Goal: Information Seeking & Learning: Learn about a topic

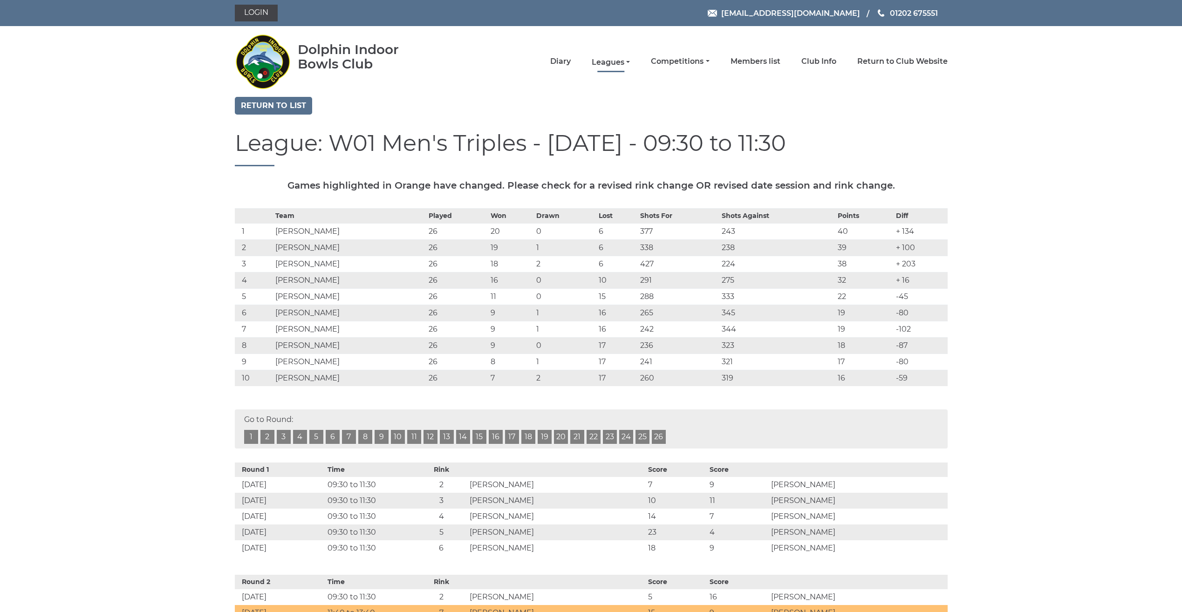
click at [603, 63] on link "Leagues" at bounding box center [611, 62] width 38 height 10
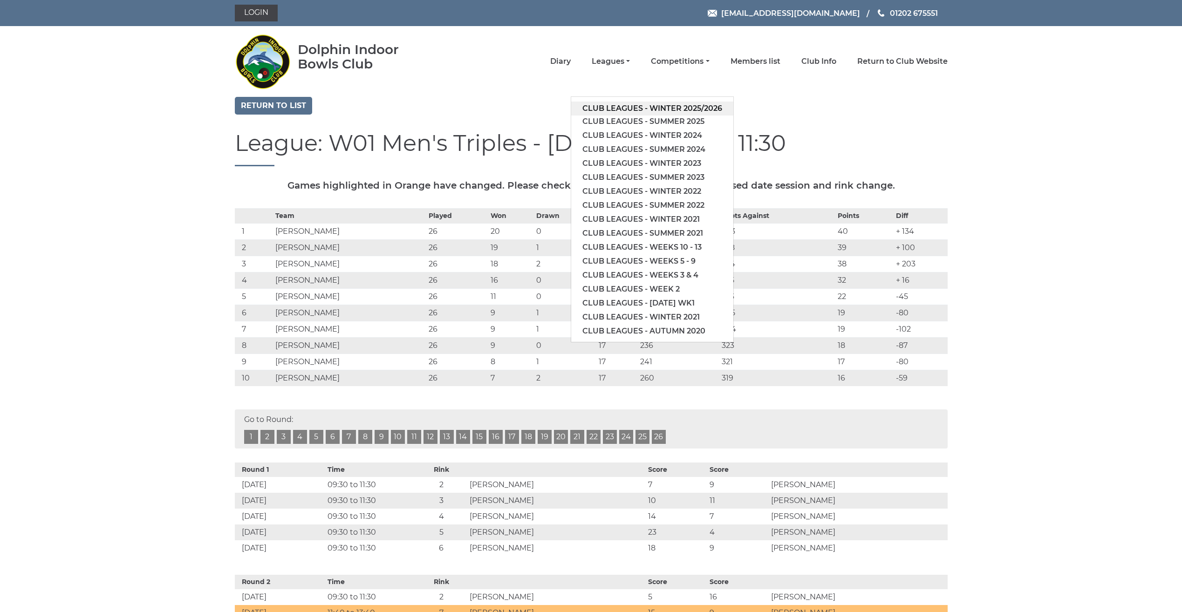
click at [592, 110] on link "Club leagues - Winter 2025/2026" at bounding box center [652, 109] width 162 height 14
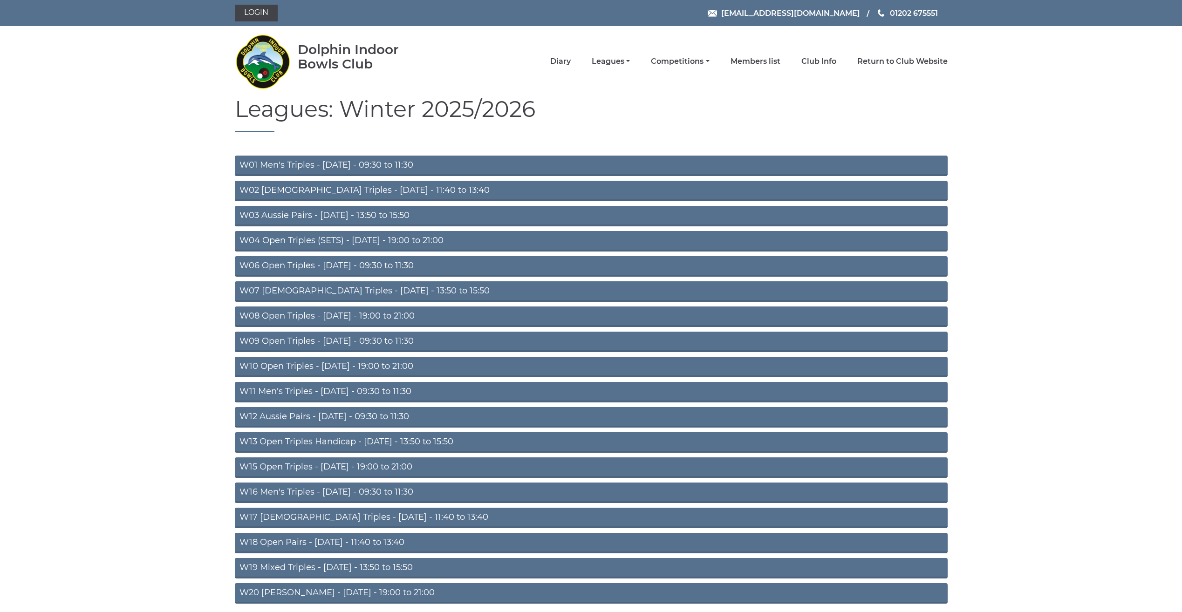
click at [358, 268] on link "W06 Open Triples - Tuesday - 09:30 to 11:30" at bounding box center [591, 266] width 713 height 21
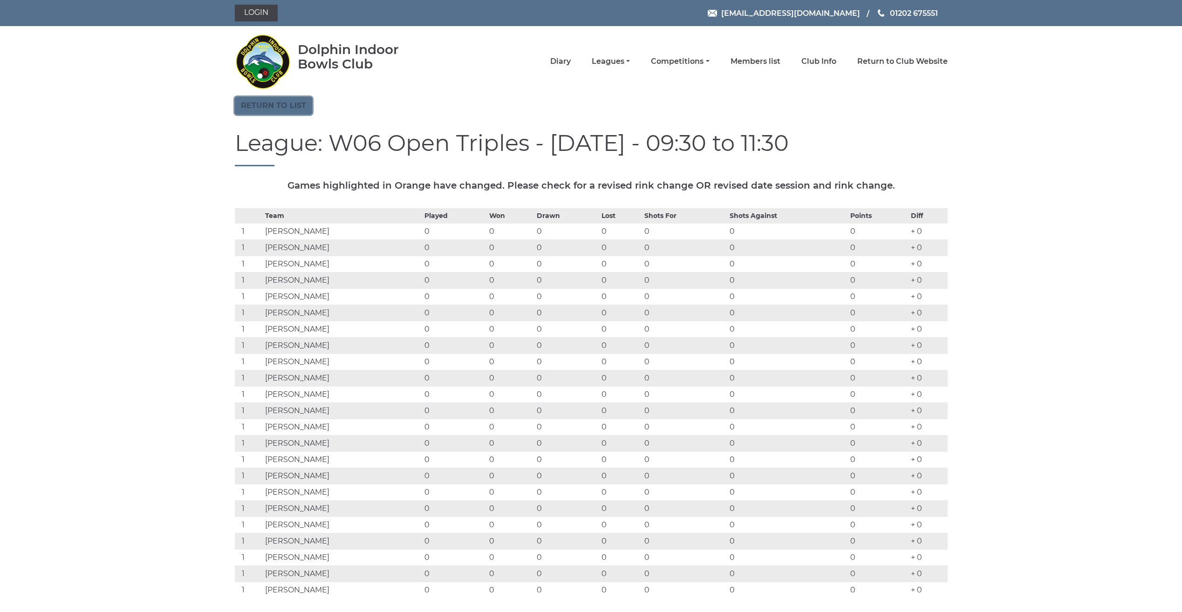
click at [290, 106] on link "Return to list" at bounding box center [273, 106] width 77 height 18
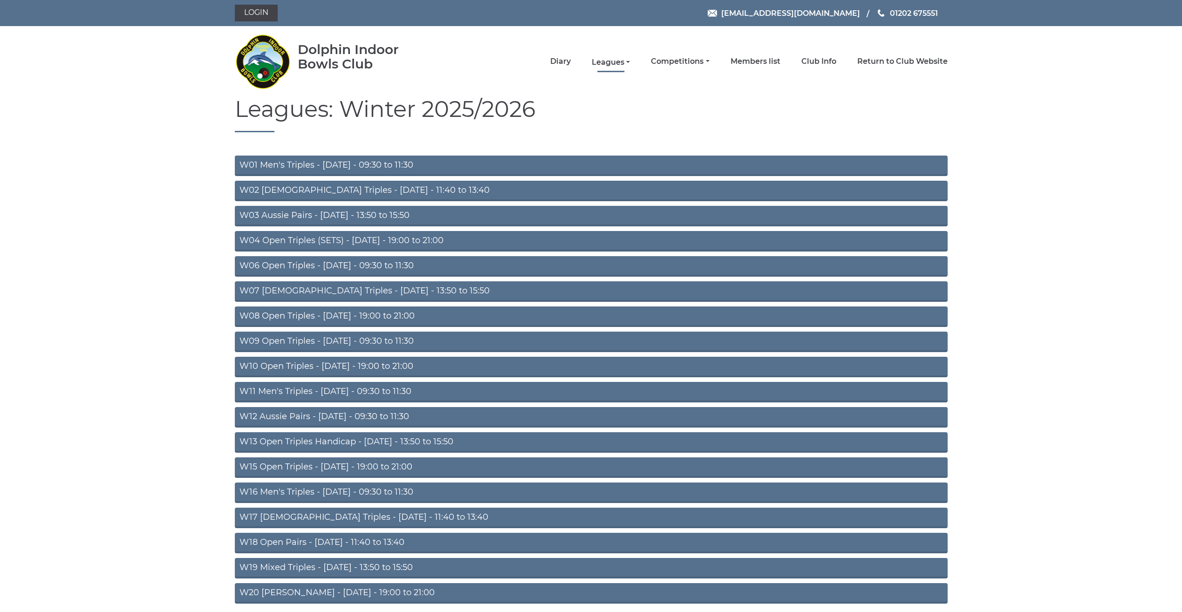
click at [612, 63] on link "Leagues" at bounding box center [611, 62] width 38 height 10
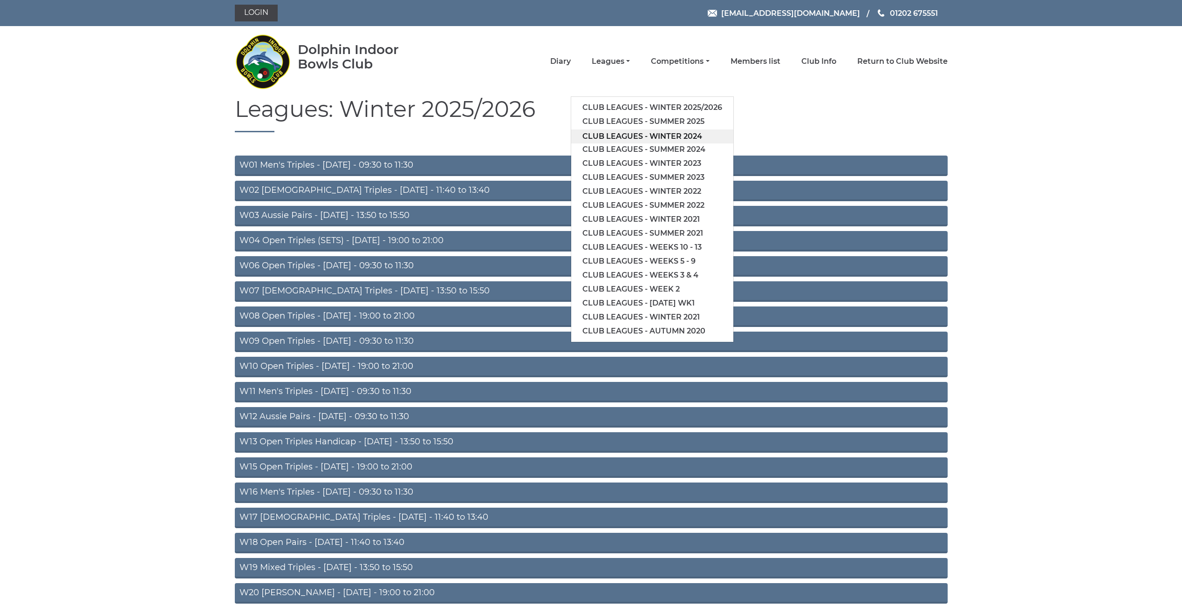
click at [627, 138] on link "Club leagues - Winter 2024" at bounding box center [652, 137] width 162 height 14
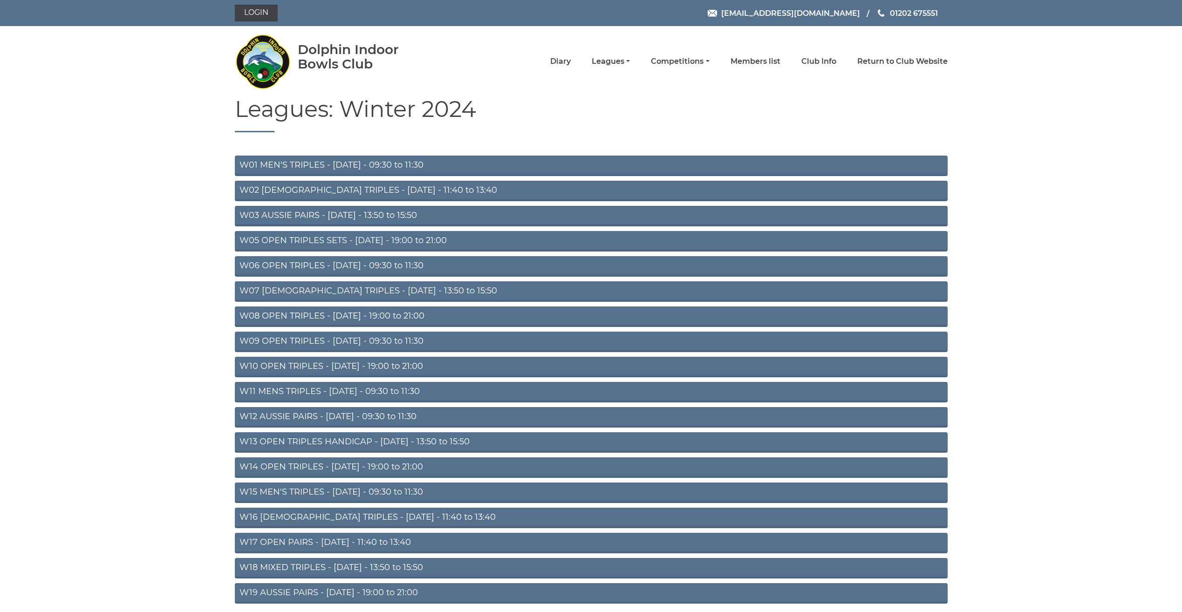
click at [333, 265] on link "W06 OPEN TRIPLES - [DATE] - 09:30 to 11:30" at bounding box center [591, 266] width 713 height 21
